Goal: Navigation & Orientation: Find specific page/section

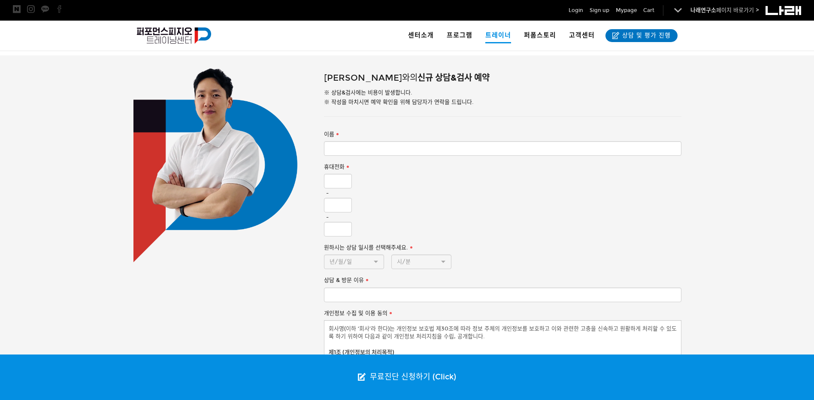
scroll to position [659, 0]
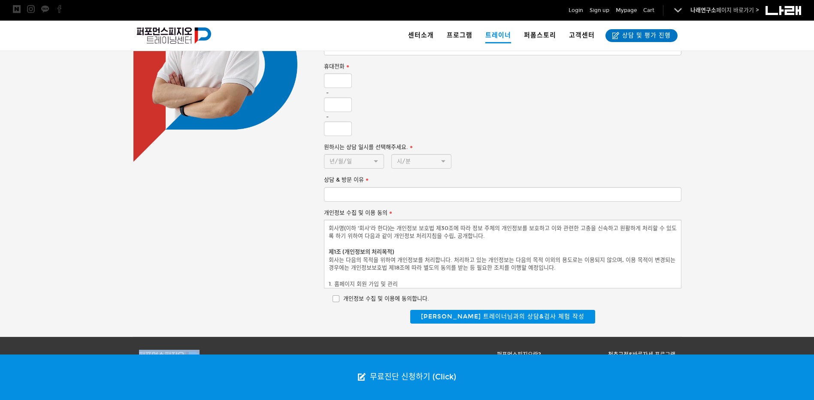
drag, startPoint x: 271, startPoint y: 343, endPoint x: 368, endPoint y: 354, distance: 97.2
click at [368, 354] on div "상호명 : Perform Physio | 대표자 : 조현정 대표번호: 02-560-4885 | 이메일:go2narae@naver.com 서울특…" at bounding box center [273, 382] width 268 height 65
drag, startPoint x: 368, startPoint y: 354, endPoint x: 340, endPoint y: 337, distance: 32.0
click at [340, 350] on p at bounding box center [273, 359] width 268 height 18
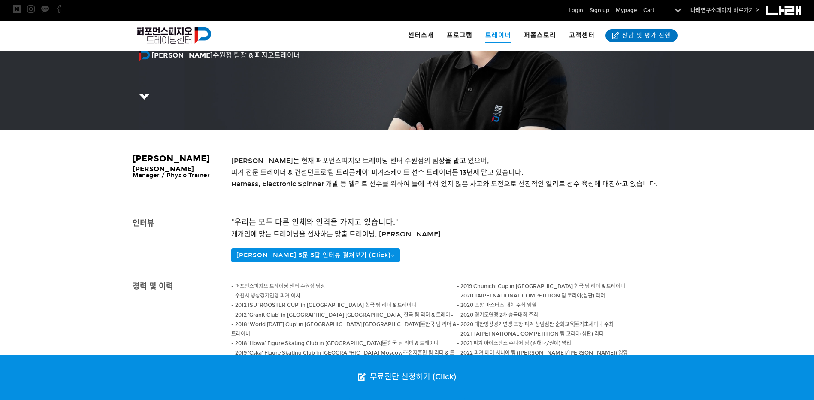
scroll to position [186, 0]
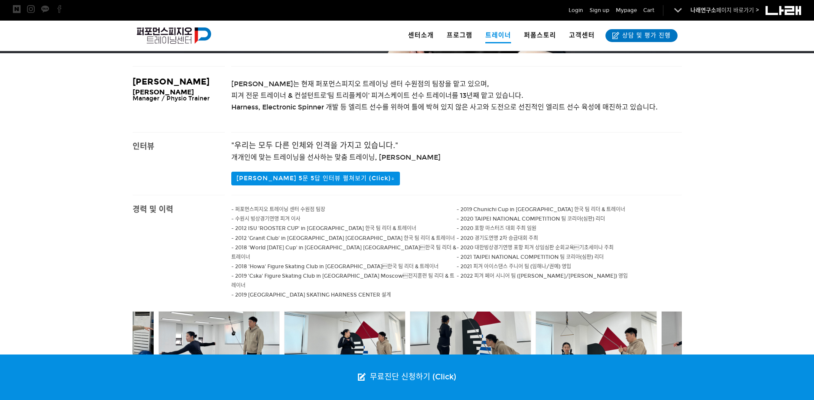
drag, startPoint x: 491, startPoint y: 144, endPoint x: 458, endPoint y: 143, distance: 33.1
click at [458, 143] on h4 ""우리는 모두 다른 인체와 인격을 가지고 있습니다."" at bounding box center [456, 145] width 451 height 9
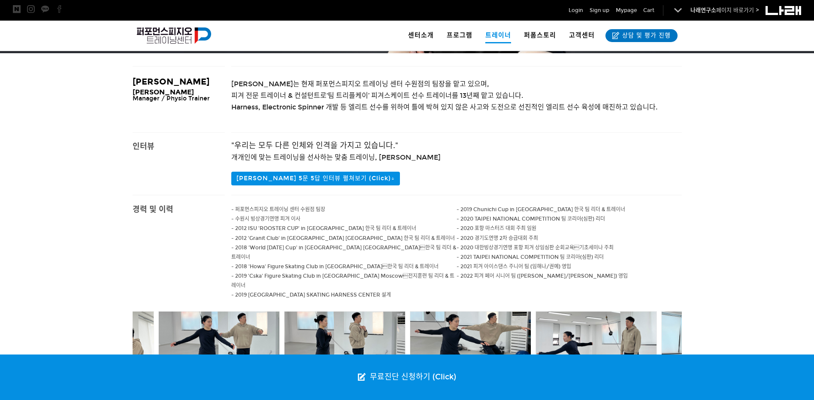
drag, startPoint x: 485, startPoint y: 140, endPoint x: 469, endPoint y: 139, distance: 15.9
click at [465, 137] on p at bounding box center [456, 135] width 451 height 4
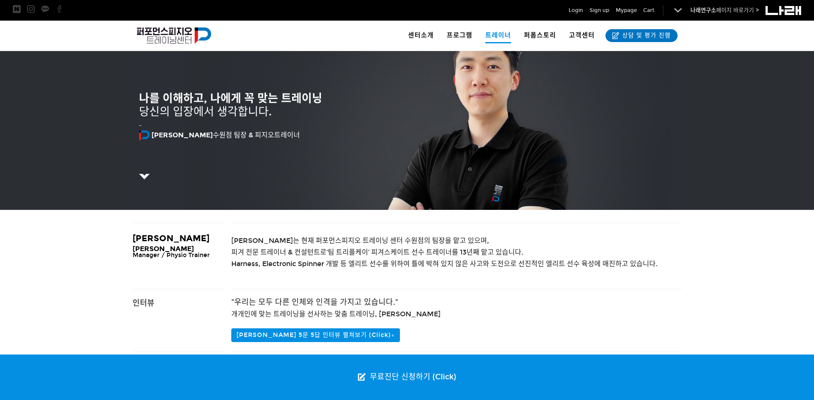
scroll to position [15, 0]
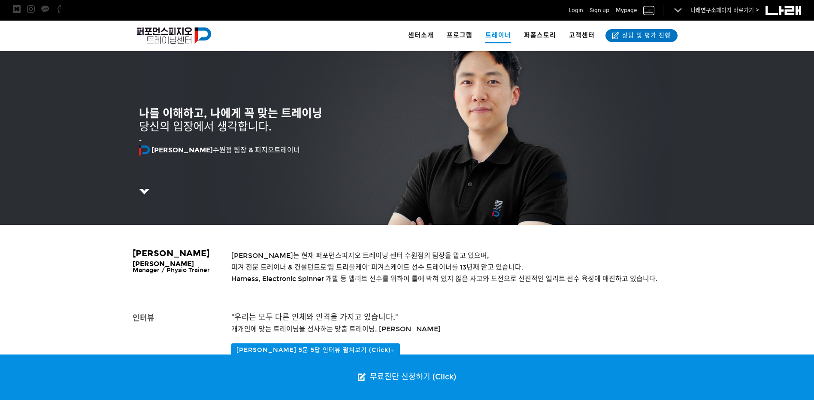
click at [652, 12] on span "Cart" at bounding box center [648, 10] width 11 height 9
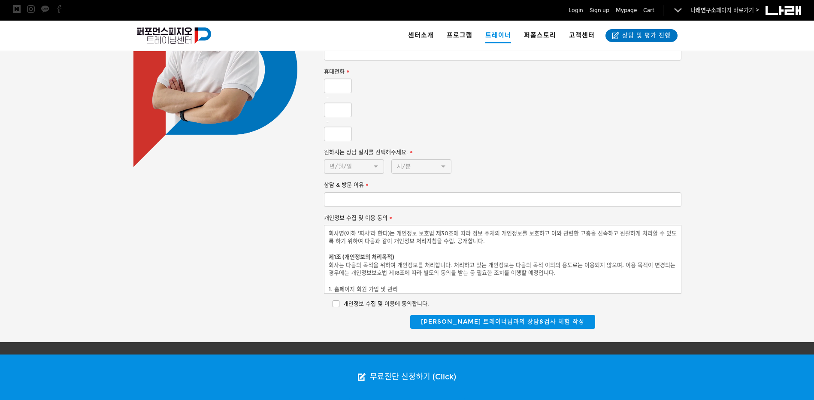
scroll to position [659, 0]
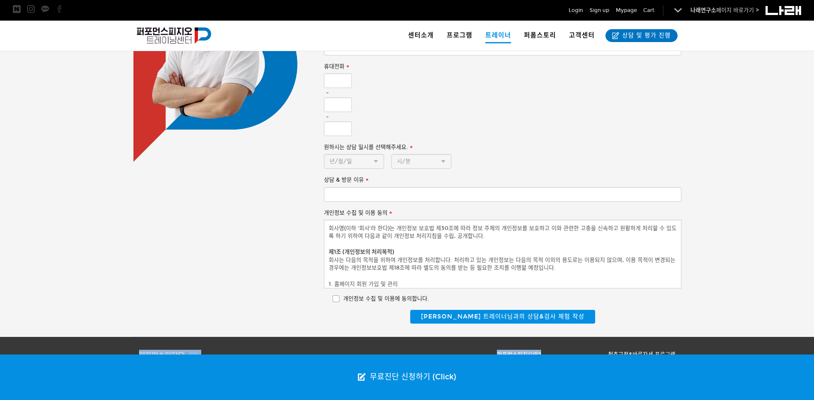
drag, startPoint x: 482, startPoint y: 342, endPoint x: 474, endPoint y: 286, distance: 56.8
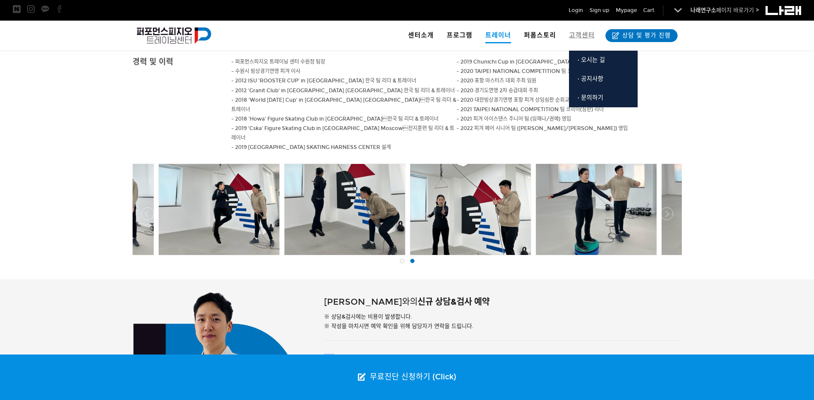
scroll to position [272, 0]
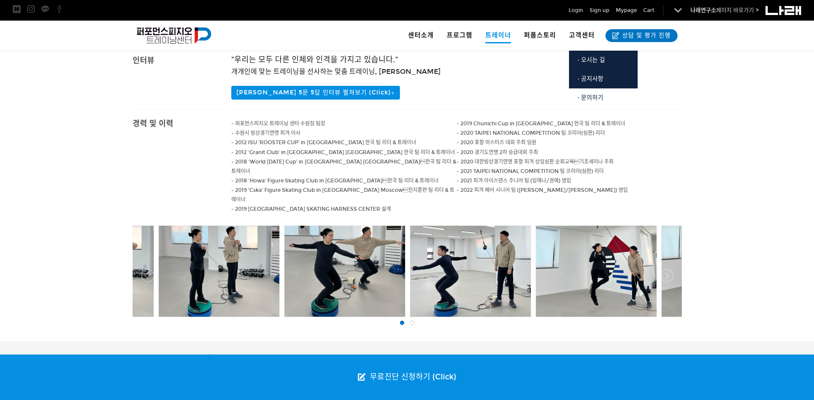
click at [589, 100] on span "· 문의하기" at bounding box center [591, 97] width 26 height 7
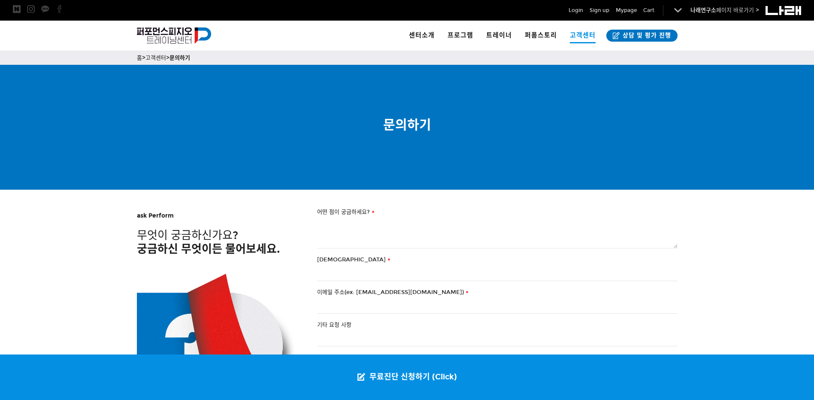
click at [178, 26] on div "퍼포먼스피지오 트레이닝 센터" at bounding box center [215, 36] width 157 height 30
click at [176, 31] on img at bounding box center [174, 35] width 75 height 16
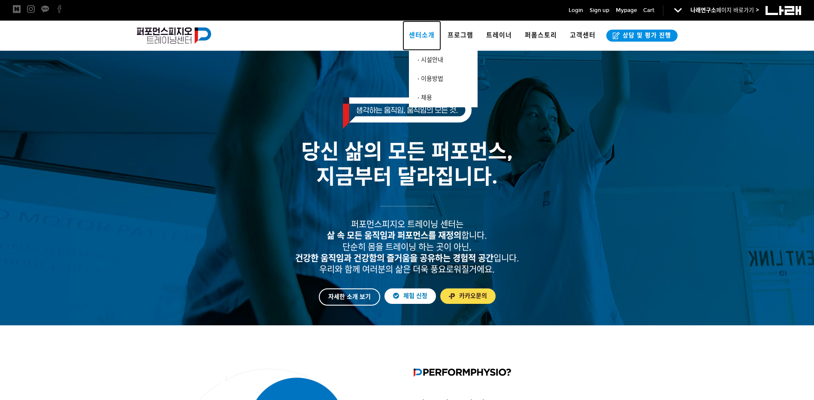
click at [420, 32] on span "센터소개" at bounding box center [422, 35] width 26 height 8
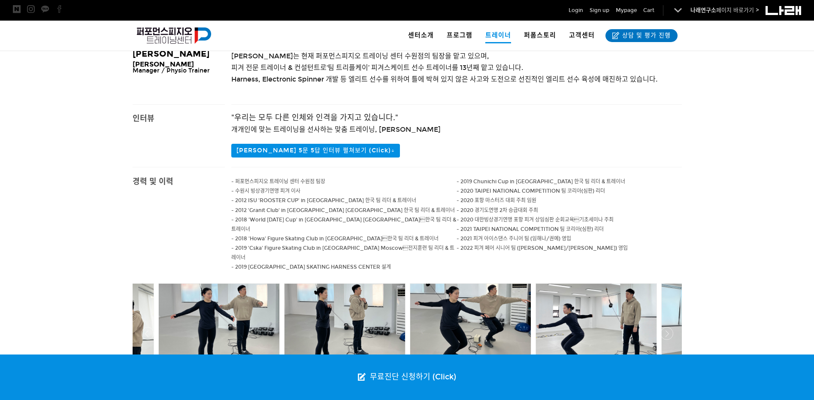
scroll to position [258, 0]
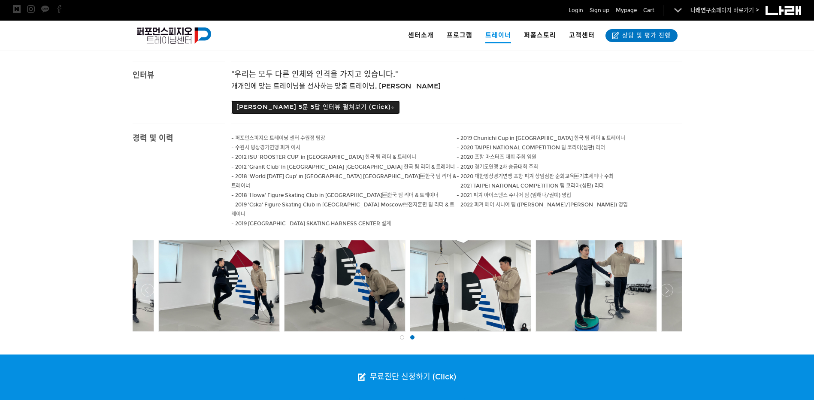
click at [348, 108] on button "김완 트레이너 5문 5답 인터뷰 펼쳐보기 (Click)↓" at bounding box center [315, 107] width 169 height 14
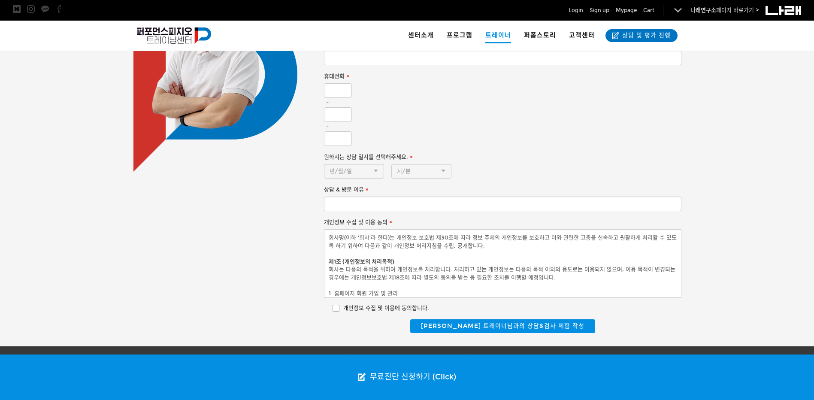
scroll to position [801, 0]
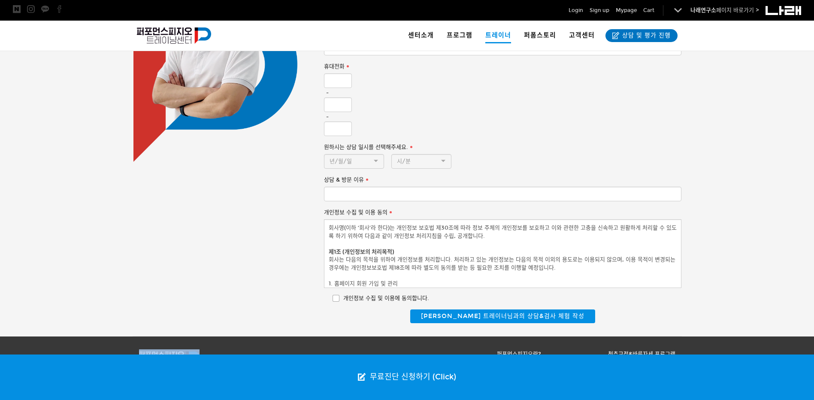
drag, startPoint x: 369, startPoint y: 343, endPoint x: 383, endPoint y: 326, distance: 22.5
click at [383, 337] on div "상호명 : Perform Physio | 대표자 : 조현정 대표번호: 02-560-4885 | 이메일:go2narae@naver.com 서울특…" at bounding box center [407, 383] width 549 height 92
click at [413, 337] on div at bounding box center [541, 343] width 268 height 13
click at [428, 349] on p "퍼포먼스피지오란?" at bounding box center [474, 353] width 134 height 9
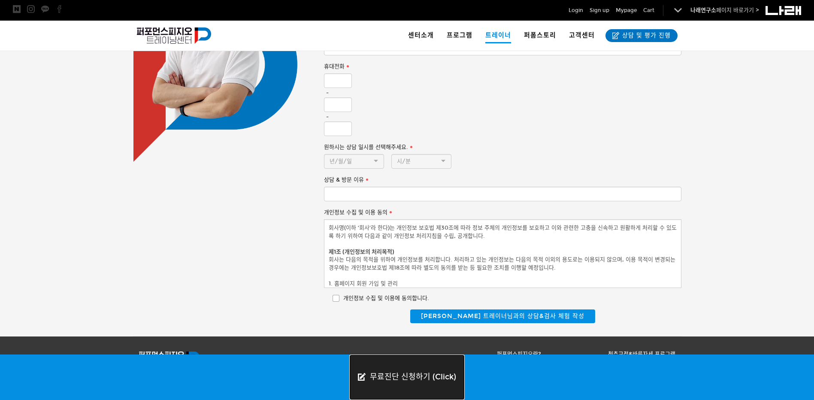
click at [417, 374] on link "무료진단 신청하기 (Click)" at bounding box center [406, 378] width 115 height 46
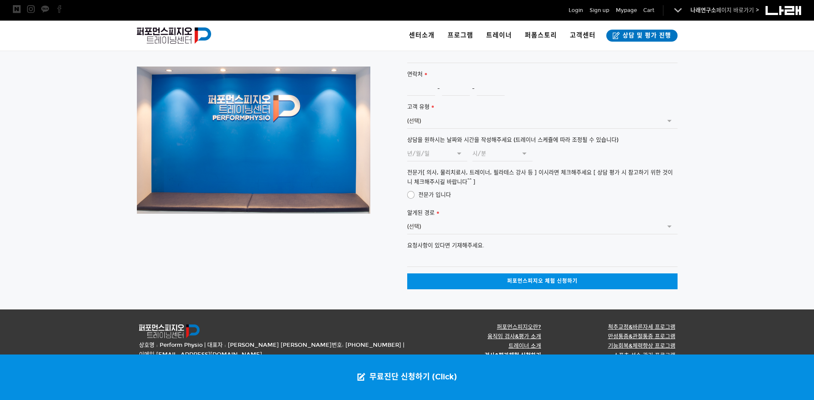
scroll to position [1884, 0]
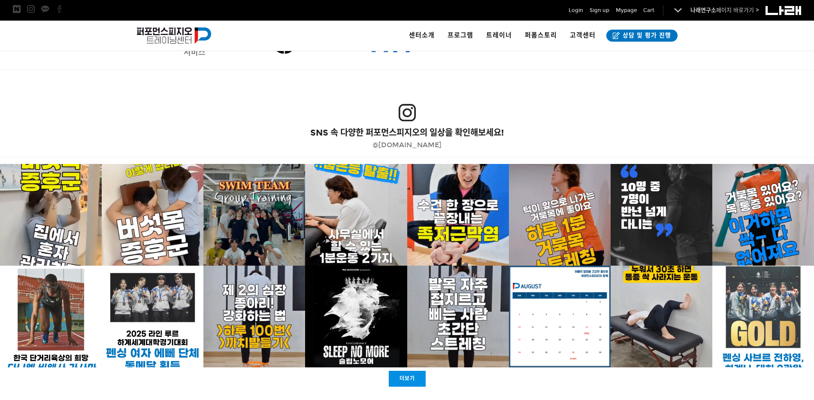
scroll to position [1648, 0]
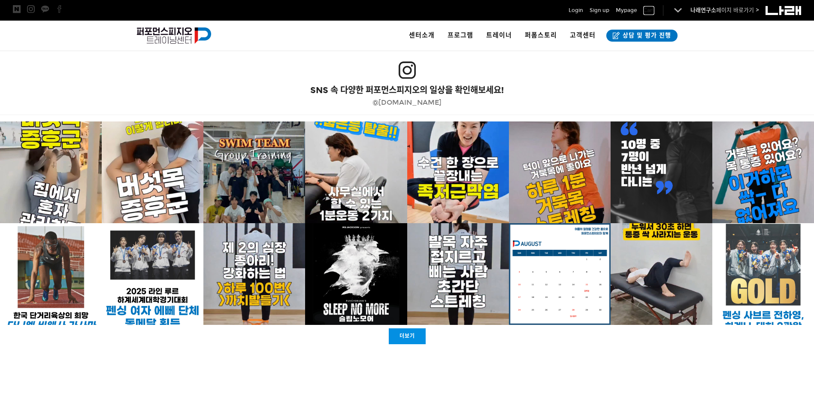
click at [651, 9] on span "Cart" at bounding box center [648, 10] width 11 height 9
